Goal: Navigation & Orientation: Find specific page/section

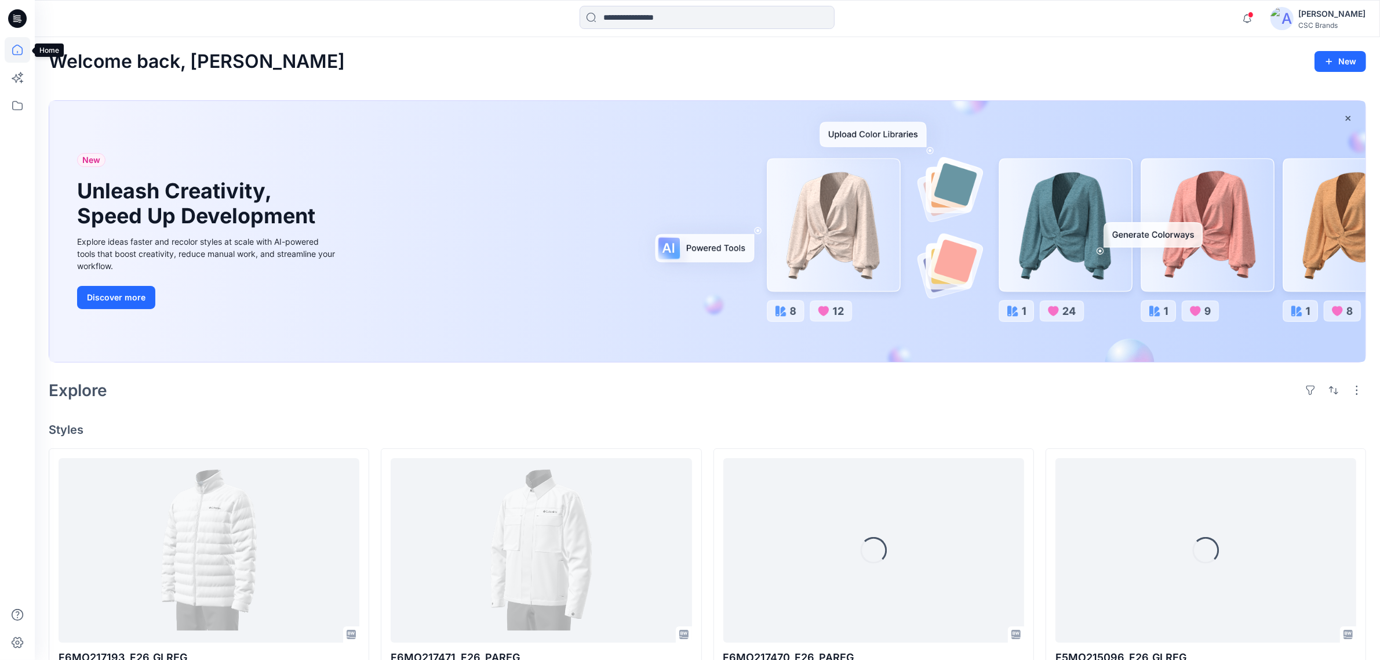
click at [19, 49] on icon at bounding box center [18, 50] width 26 height 26
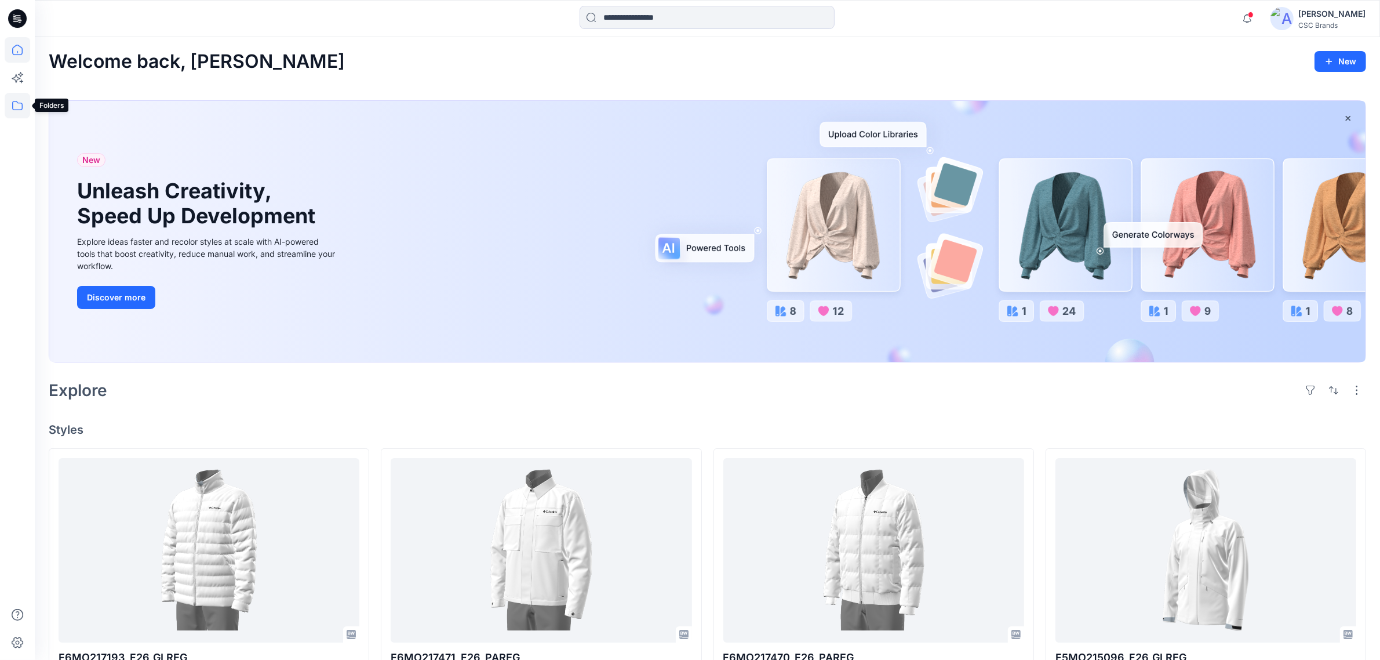
click at [21, 108] on icon at bounding box center [18, 106] width 26 height 26
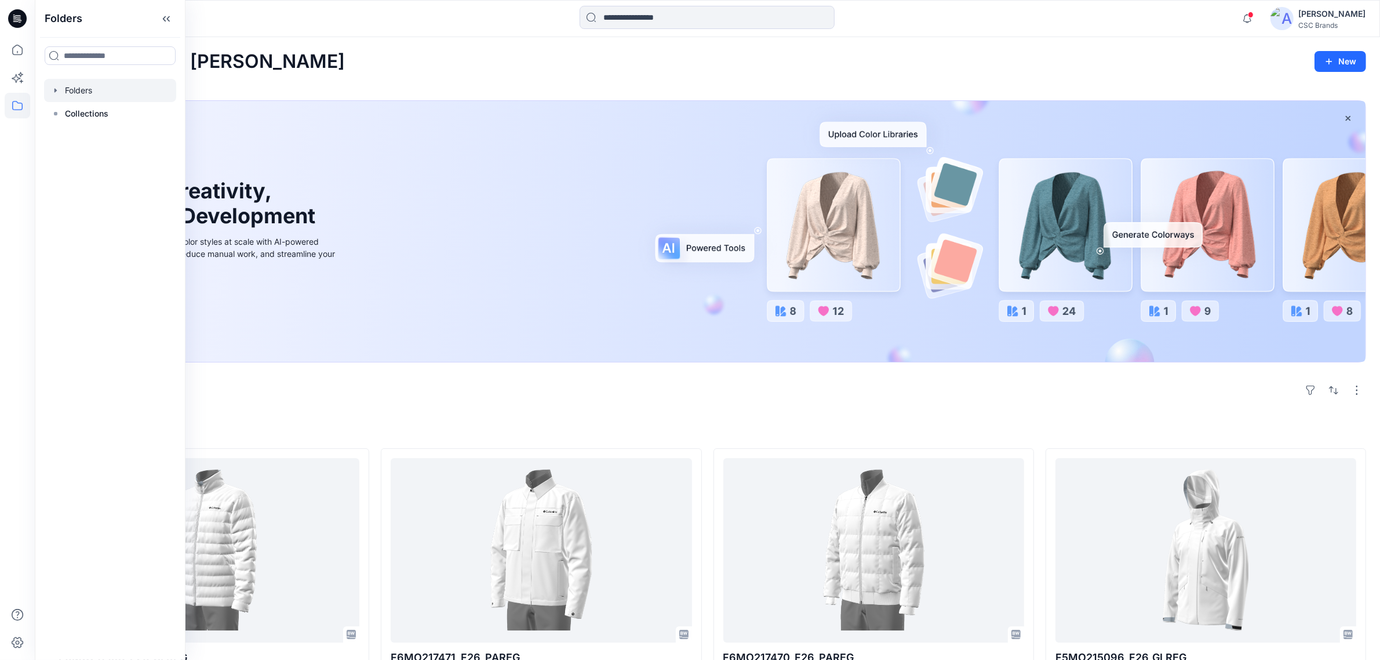
click at [54, 88] on icon "button" at bounding box center [55, 90] width 9 height 9
click at [67, 113] on icon "button" at bounding box center [67, 113] width 2 height 4
click at [126, 158] on p "F26 Development" at bounding box center [122, 160] width 68 height 14
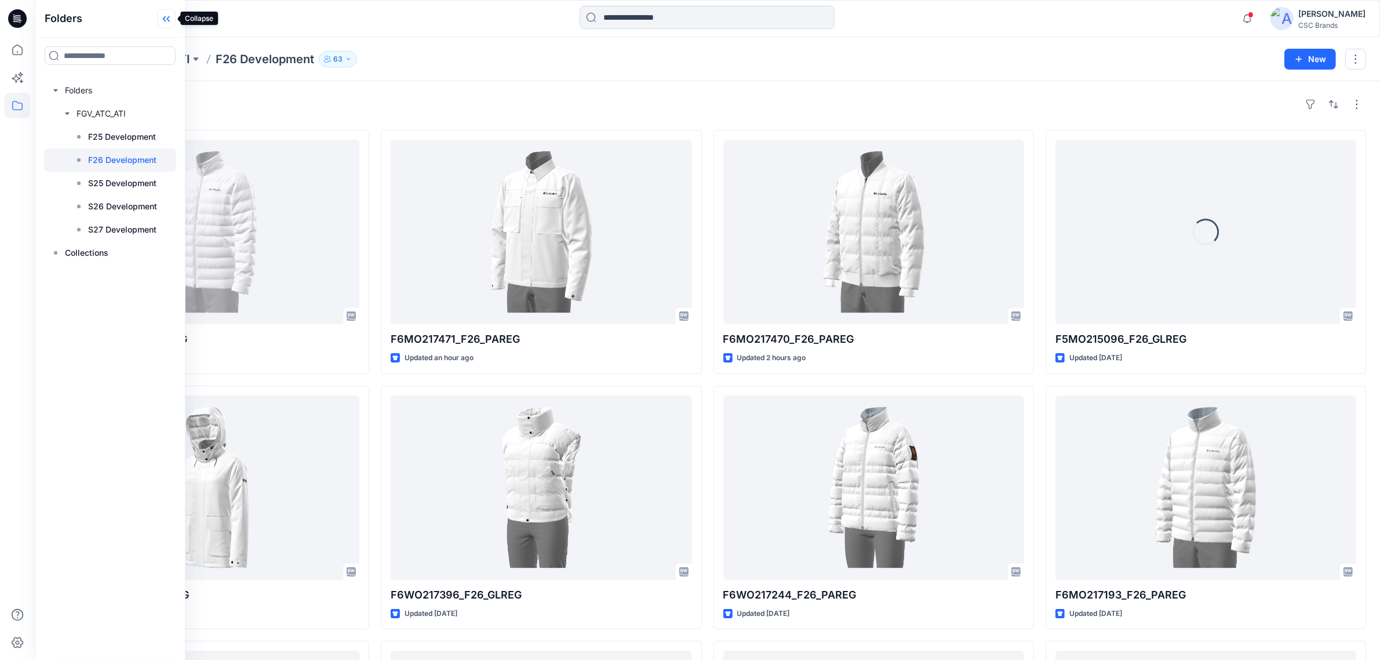
click at [173, 15] on icon at bounding box center [166, 18] width 19 height 19
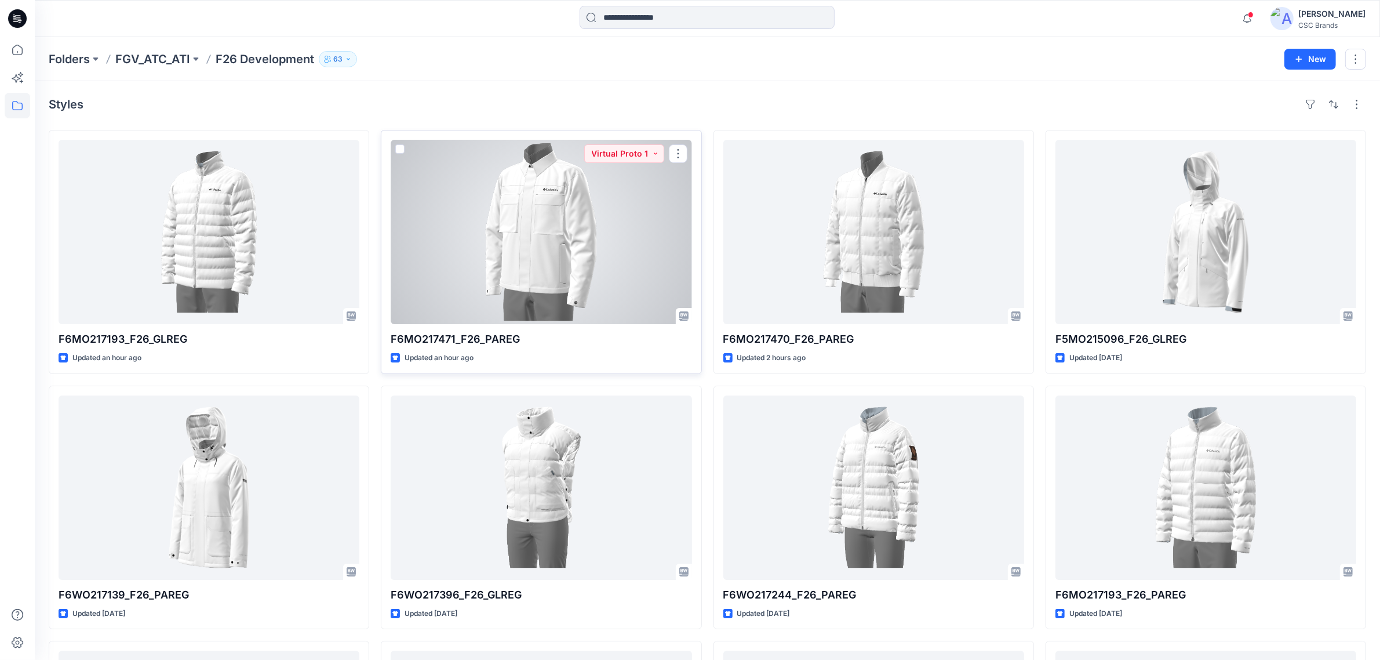
click at [626, 261] on div at bounding box center [541, 232] width 301 height 184
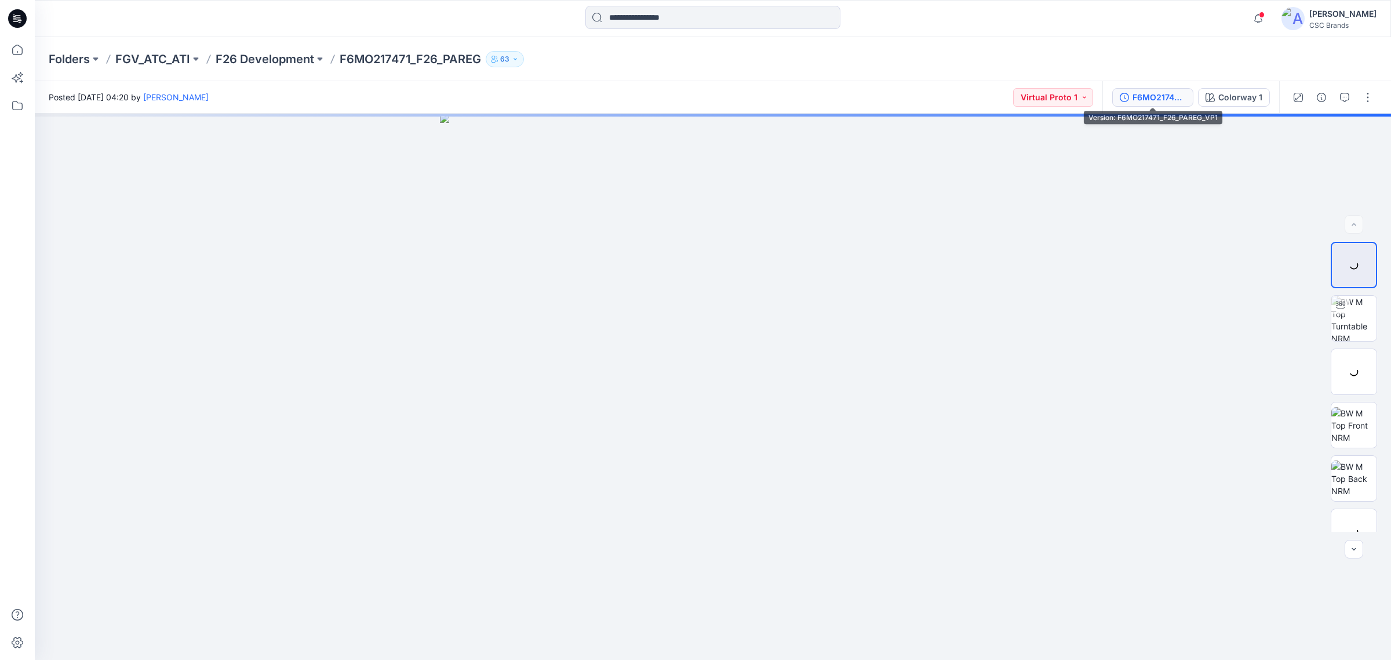
click at [1169, 94] on div "F6MO217471_F26_PAREG_VP1" at bounding box center [1159, 97] width 53 height 13
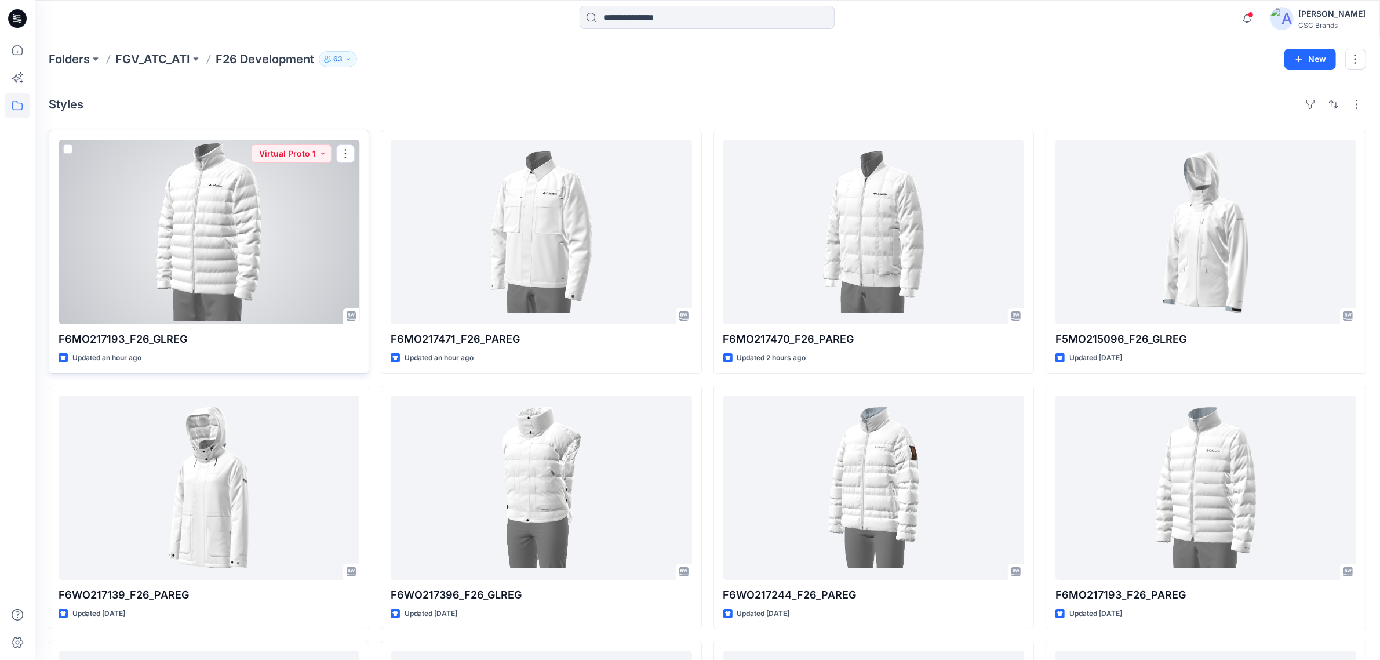
click at [187, 263] on div at bounding box center [209, 232] width 301 height 184
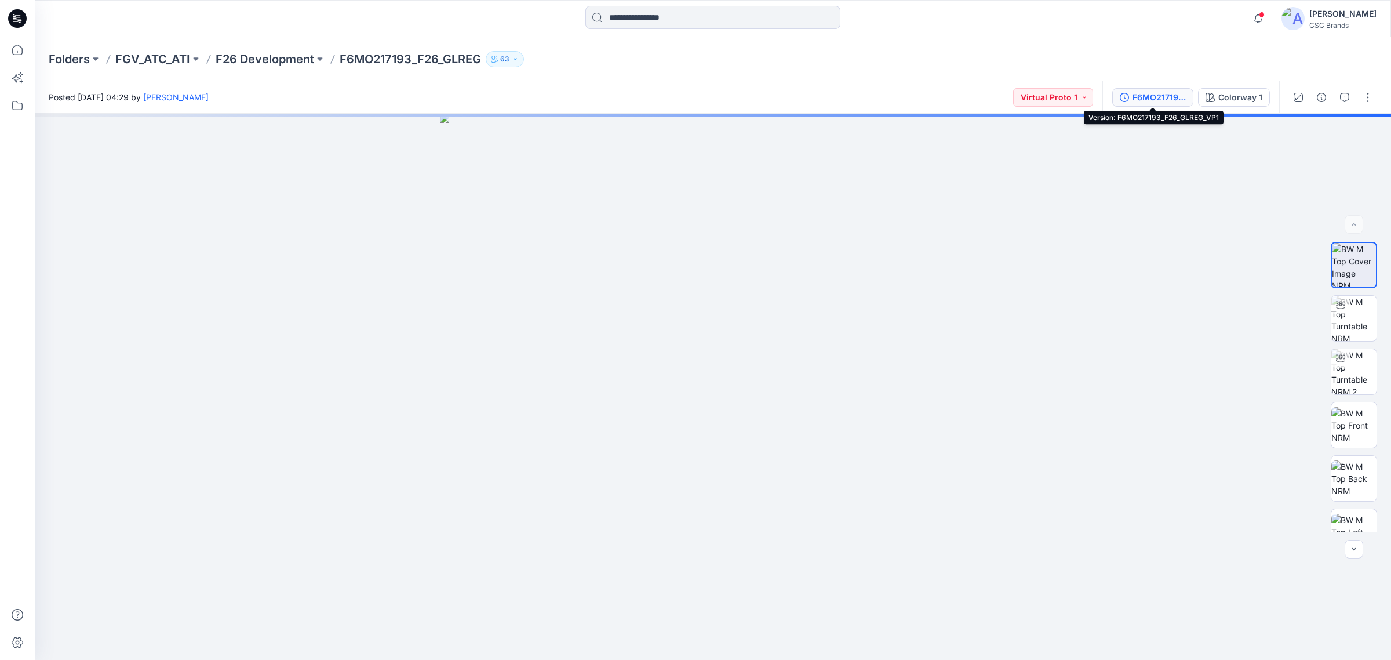
click at [1153, 88] on button "F6MO217193_F26_GLREG_VP1" at bounding box center [1153, 97] width 81 height 19
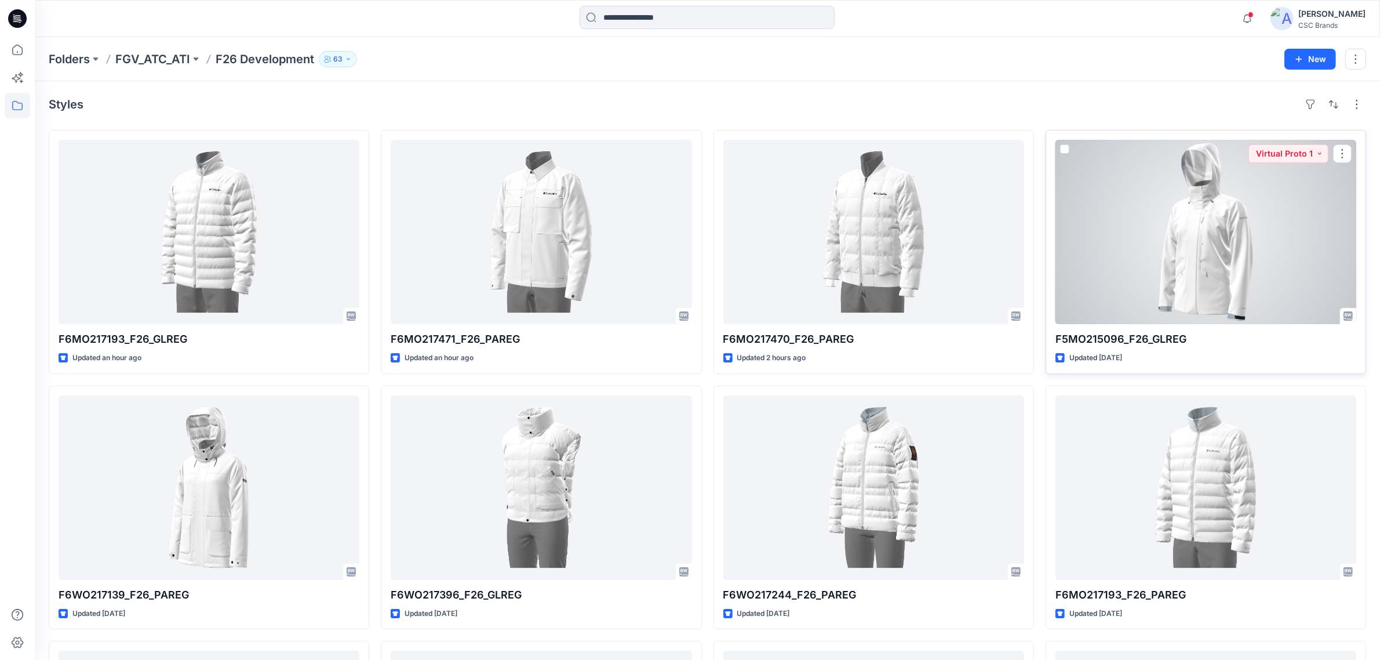
click at [1219, 259] on div at bounding box center [1206, 232] width 301 height 184
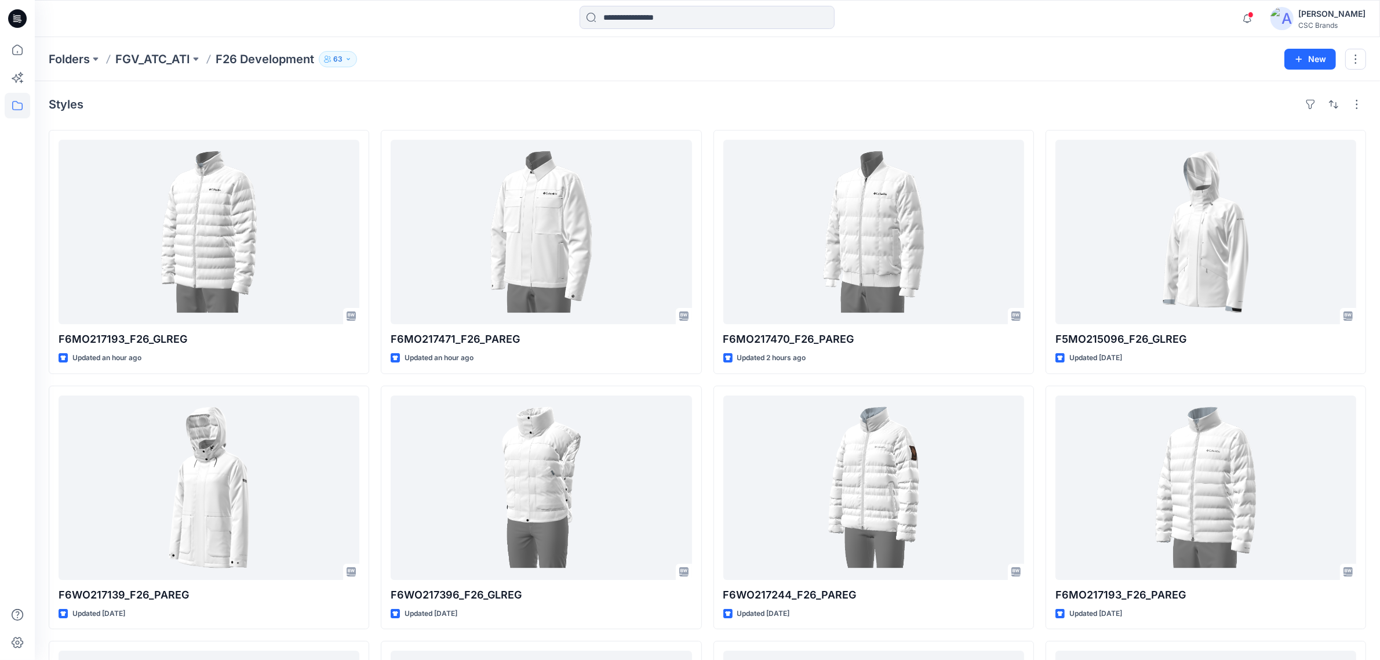
click at [540, 99] on div "Styles" at bounding box center [708, 104] width 1318 height 19
